Goal: Information Seeking & Learning: Learn about a topic

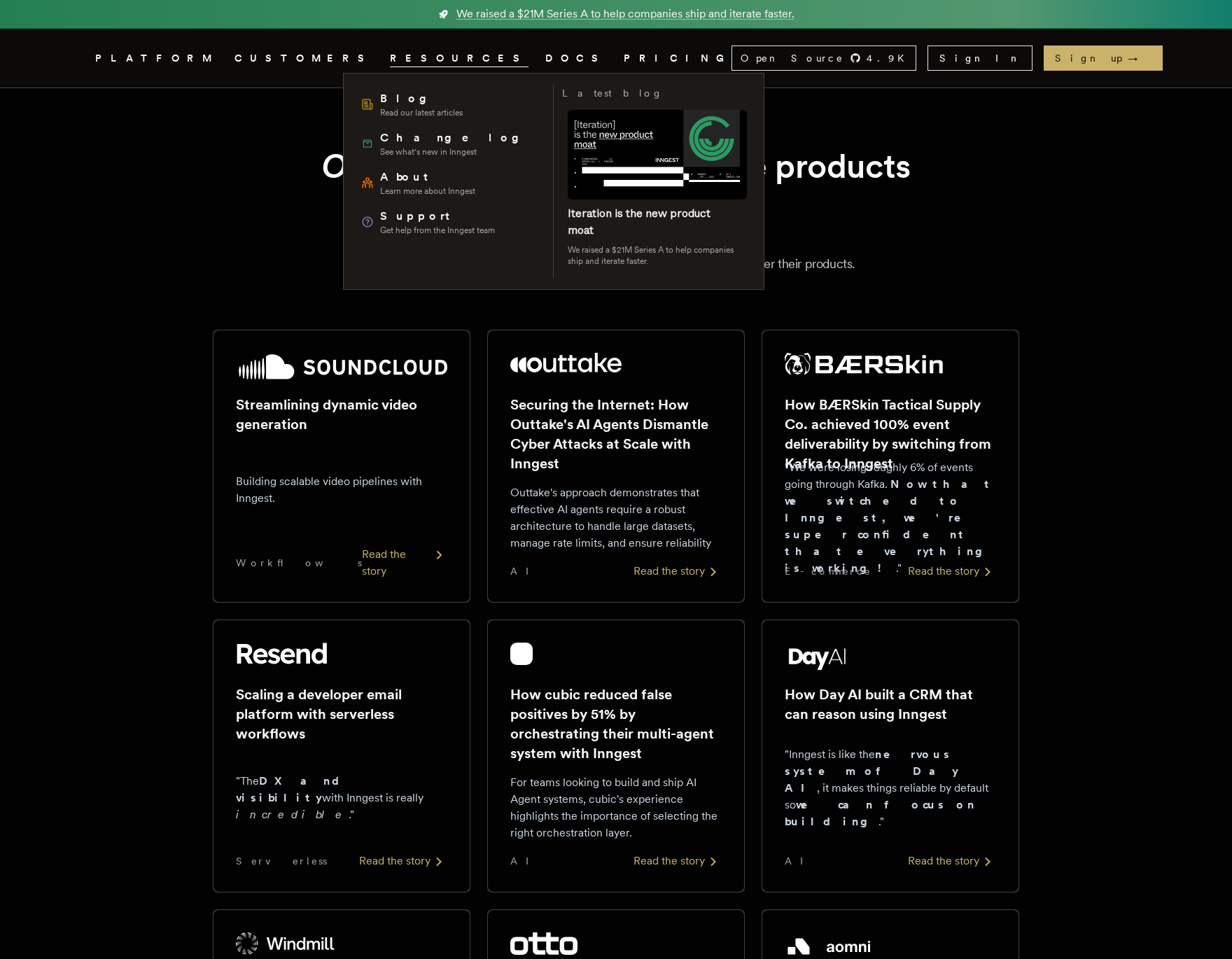
click at [390, 63] on span "RESOURCES" at bounding box center [459, 58] width 139 height 17
click at [384, 104] on span "Blog" at bounding box center [421, 99] width 82 height 17
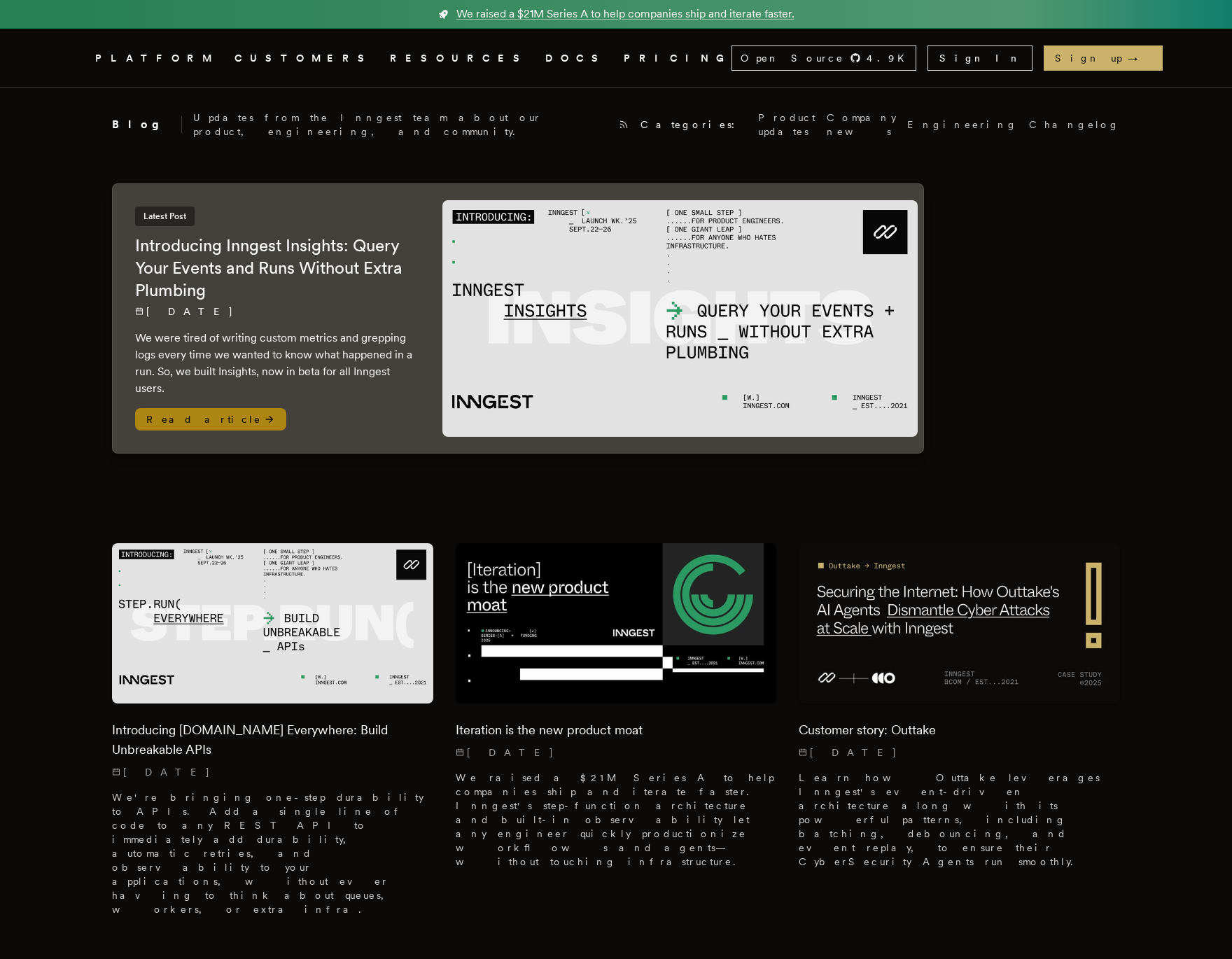
click at [427, 304] on div "Latest Post Introducing Inngest Insights: Query Your Events and Runs Without Ex…" at bounding box center [275, 318] width 324 height 269
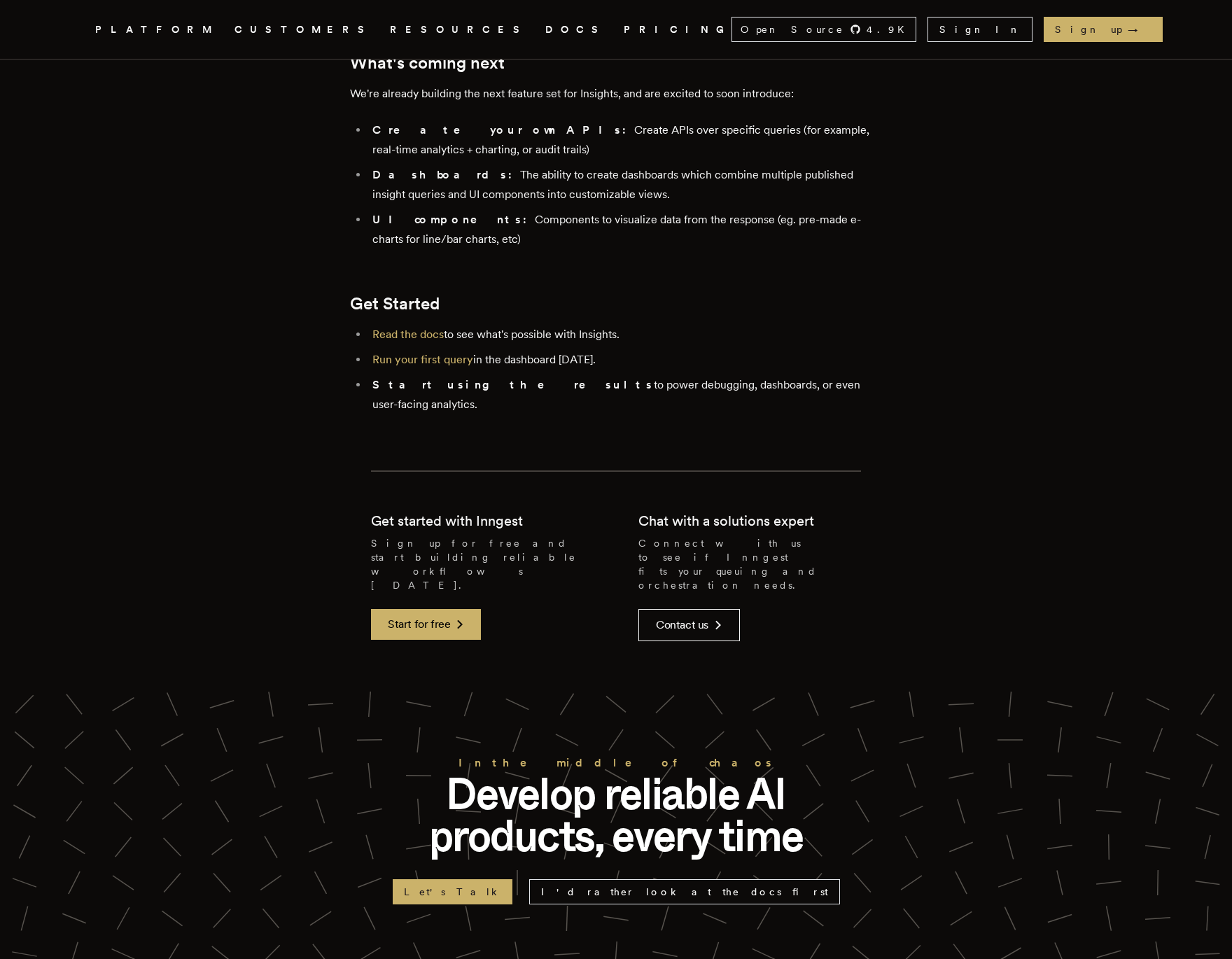
scroll to position [3340, 0]
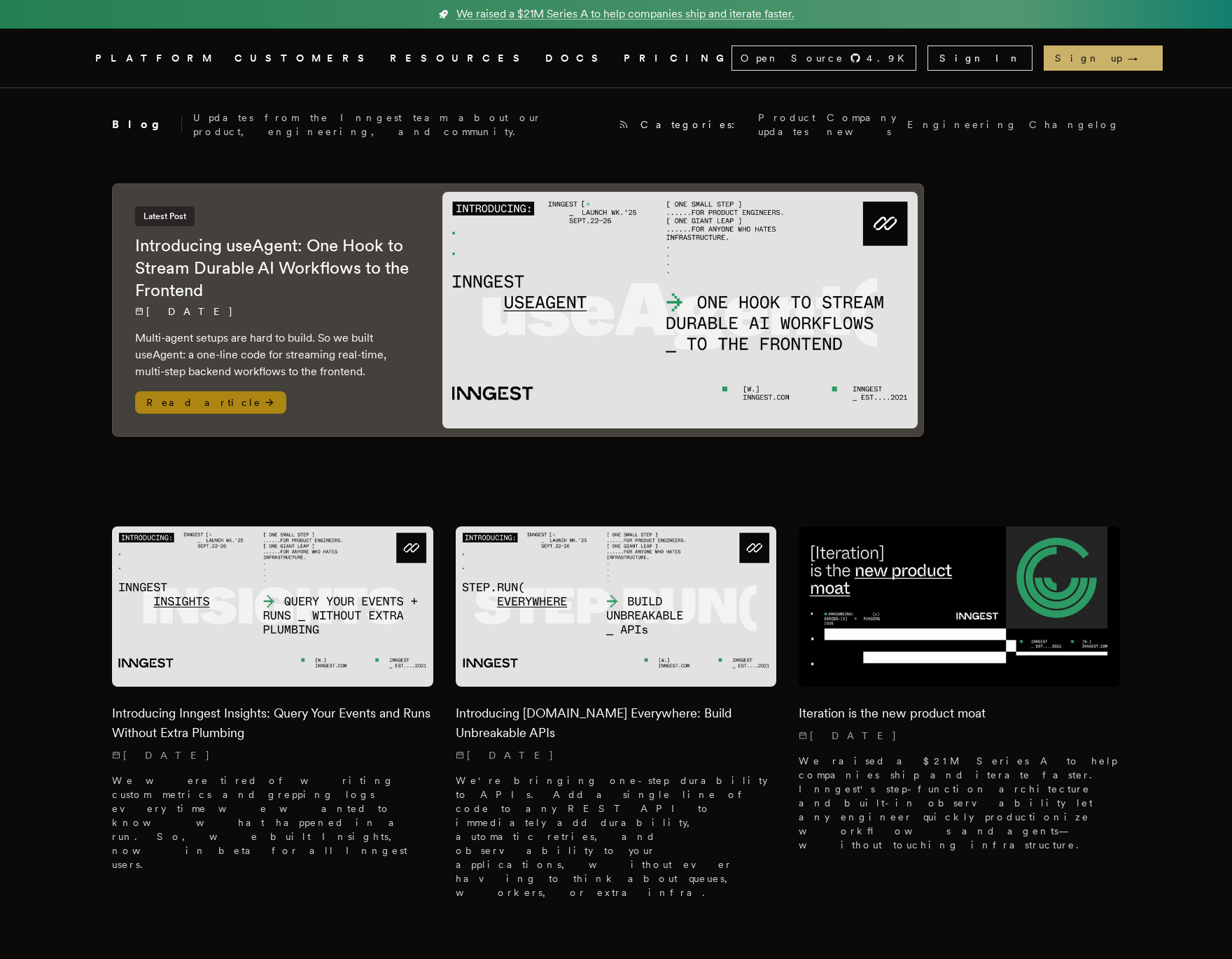
click at [357, 252] on h2 "Introducing useAgent: One Hook to Stream Durable AI Workflows to the Frontend" at bounding box center [275, 268] width 280 height 67
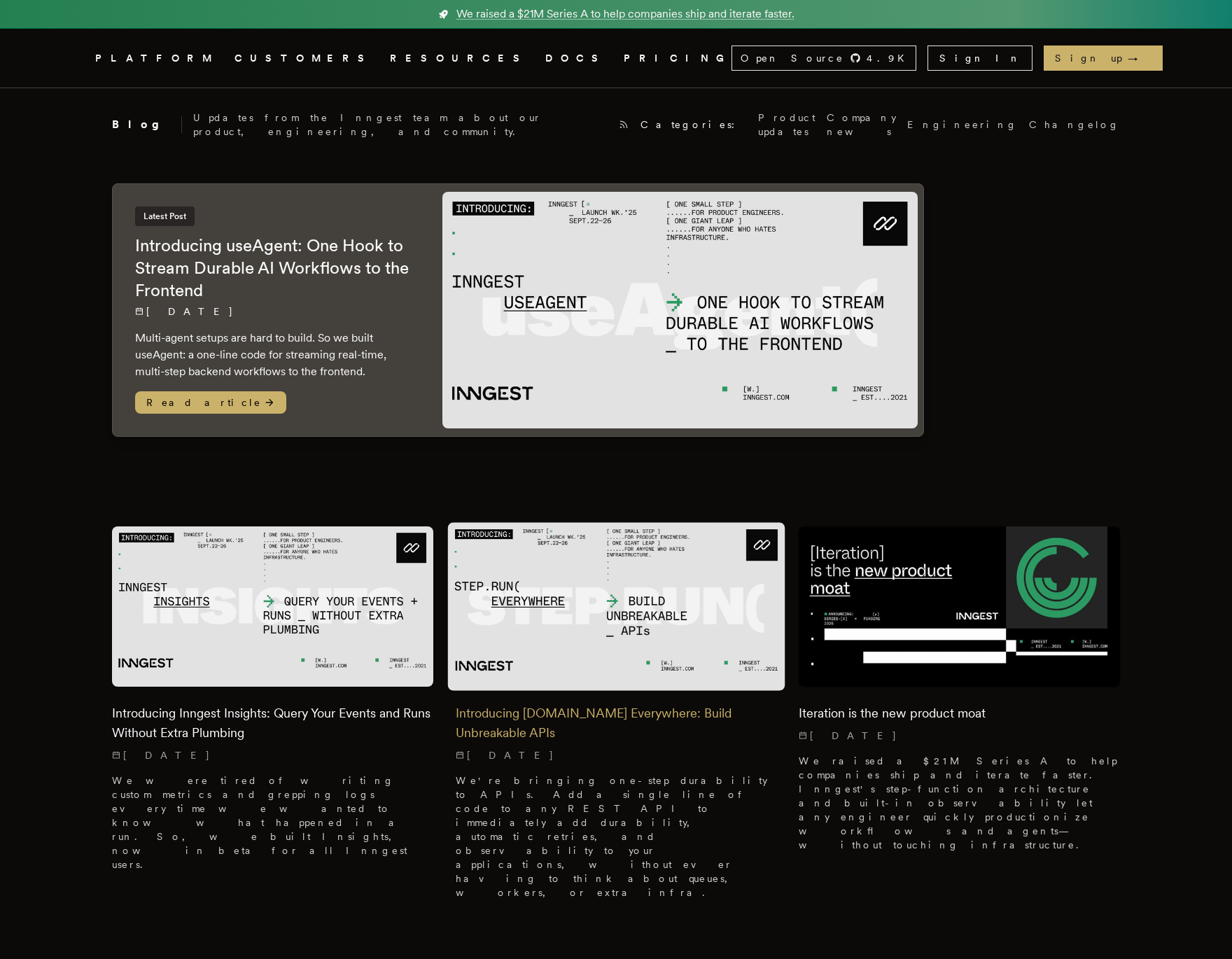
click at [665, 559] on img at bounding box center [616, 606] width 338 height 168
